Goal: Information Seeking & Learning: Understand process/instructions

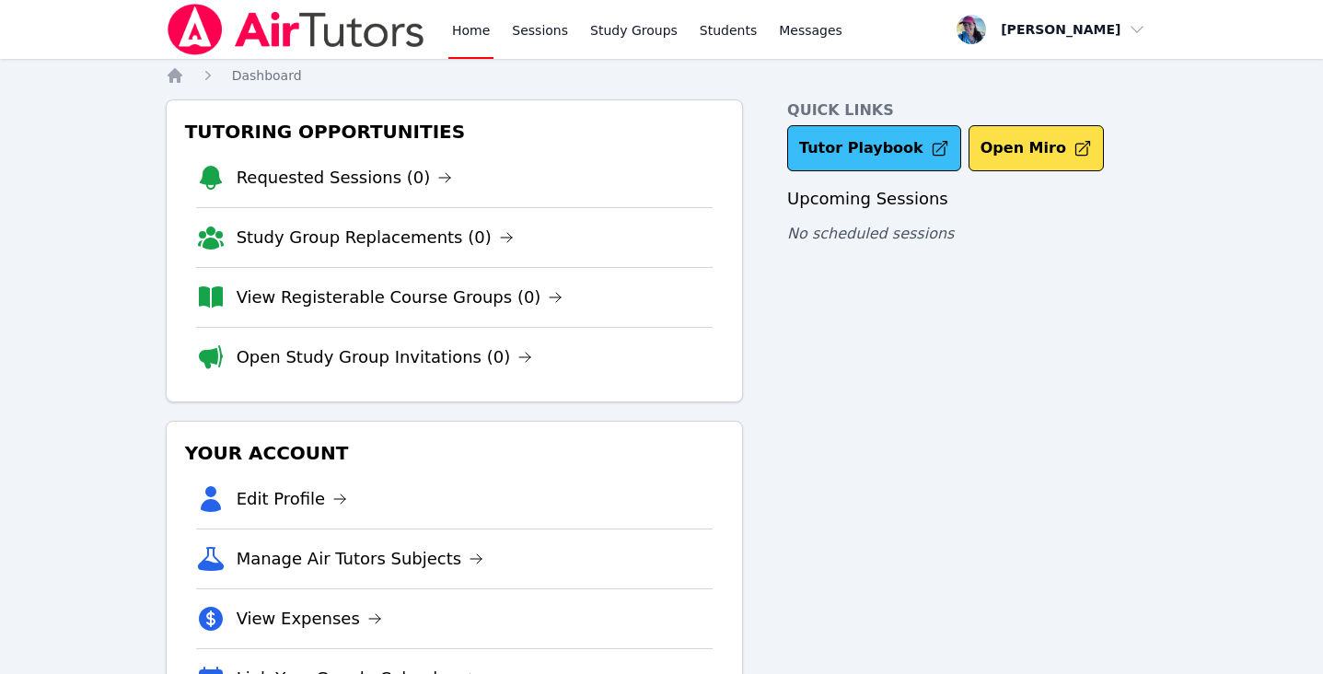
click at [900, 156] on link "Tutor Playbook" at bounding box center [874, 148] width 174 height 46
